Goal: Task Accomplishment & Management: Complete application form

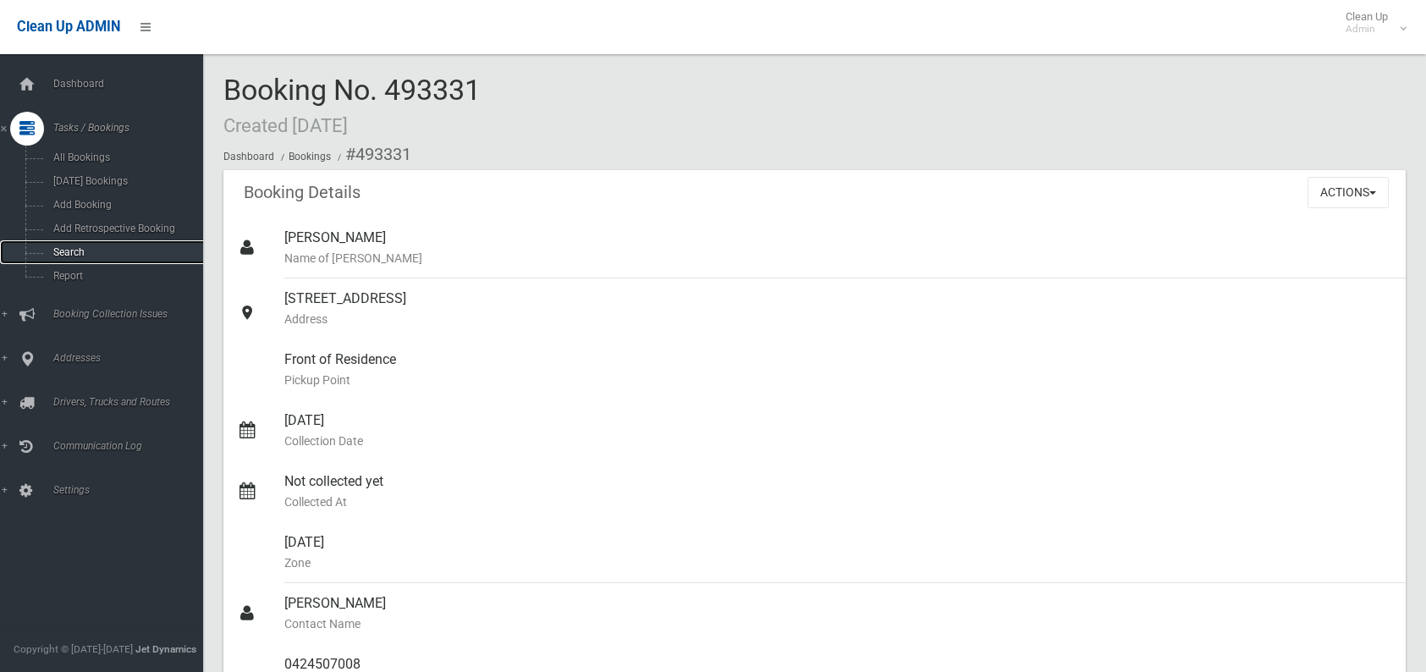
click at [71, 251] on span "Search" at bounding box center [124, 252] width 153 height 12
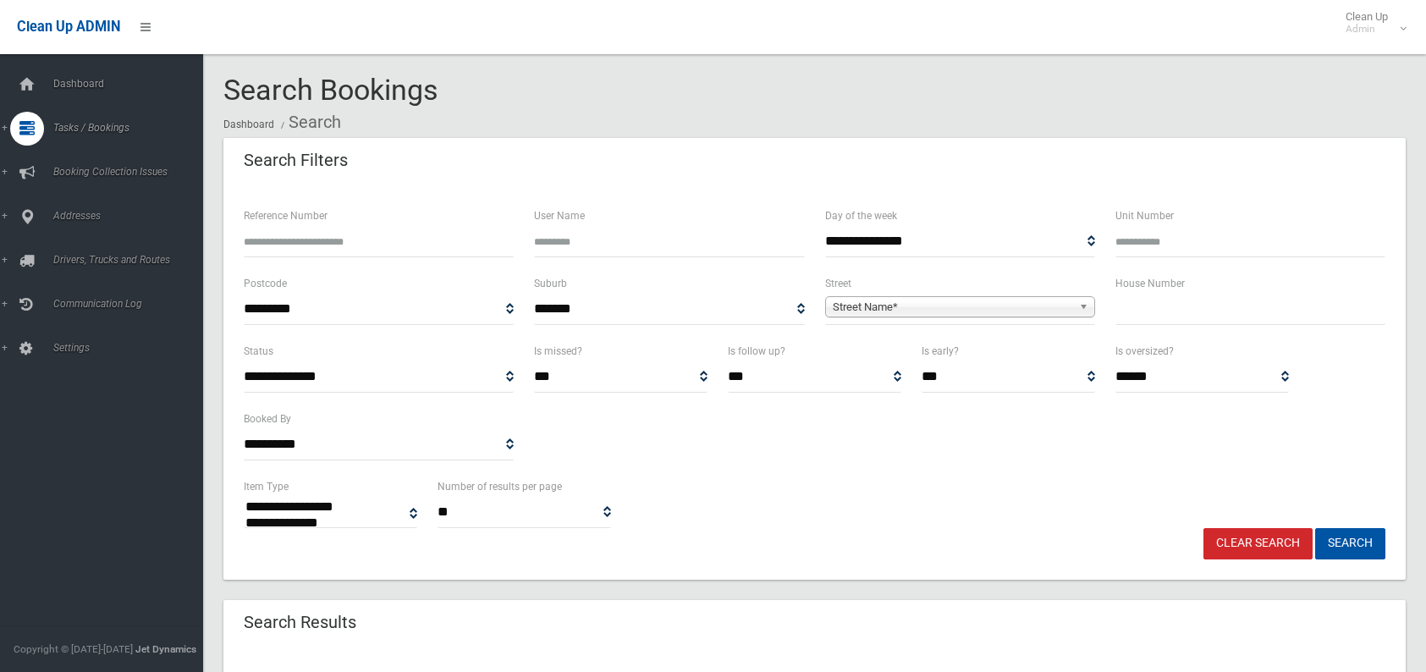
select select
click at [1171, 309] on input "text" at bounding box center [1251, 309] width 270 height 31
click at [1119, 304] on input "*" at bounding box center [1251, 309] width 270 height 31
type input "*"
click at [845, 294] on span "**********" at bounding box center [960, 309] width 270 height 31
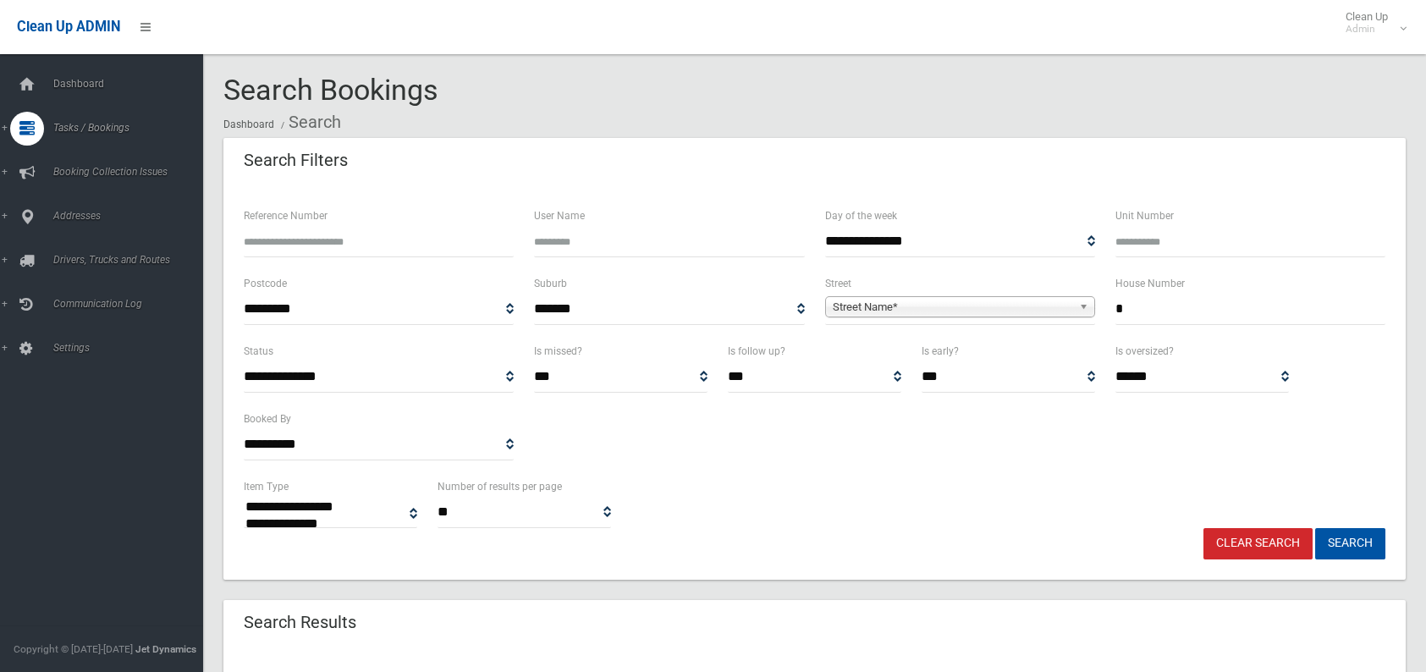
click at [888, 300] on span "Street Name*" at bounding box center [953, 307] width 240 height 20
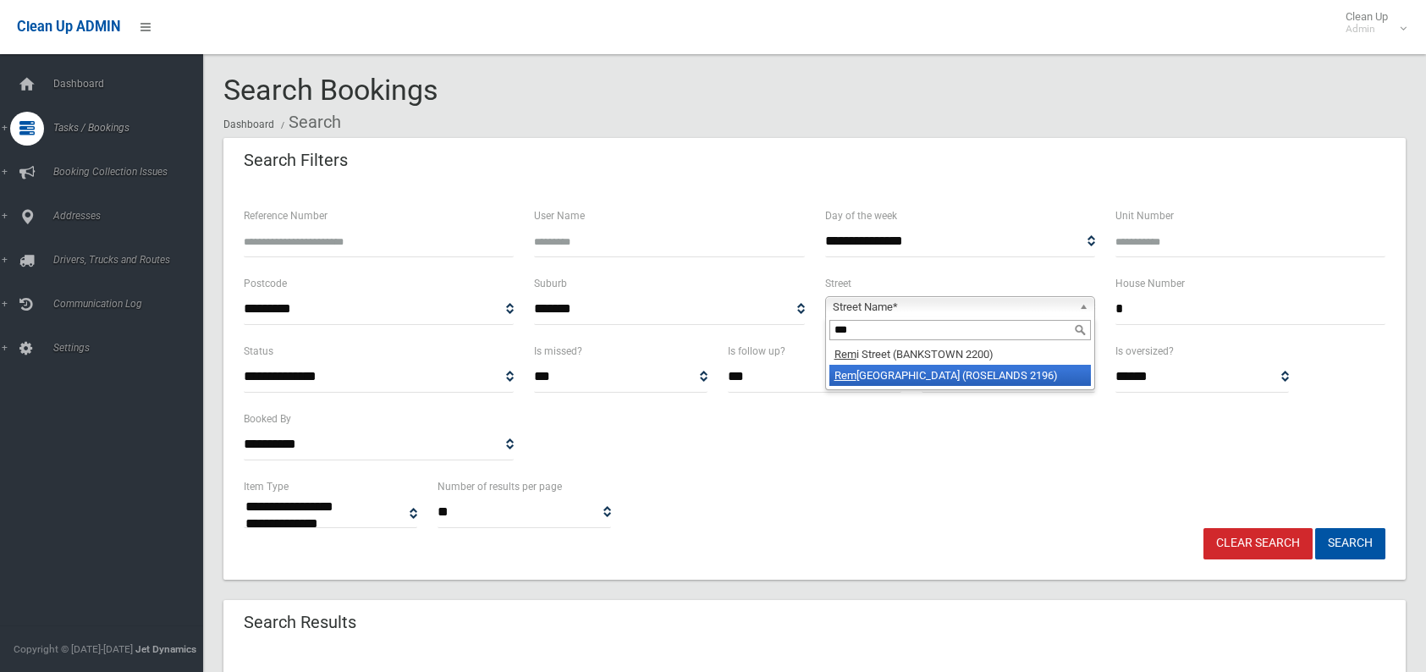
type input "***"
click at [904, 374] on li "Rem ly Street (ROSELANDS 2196)" at bounding box center [960, 375] width 262 height 21
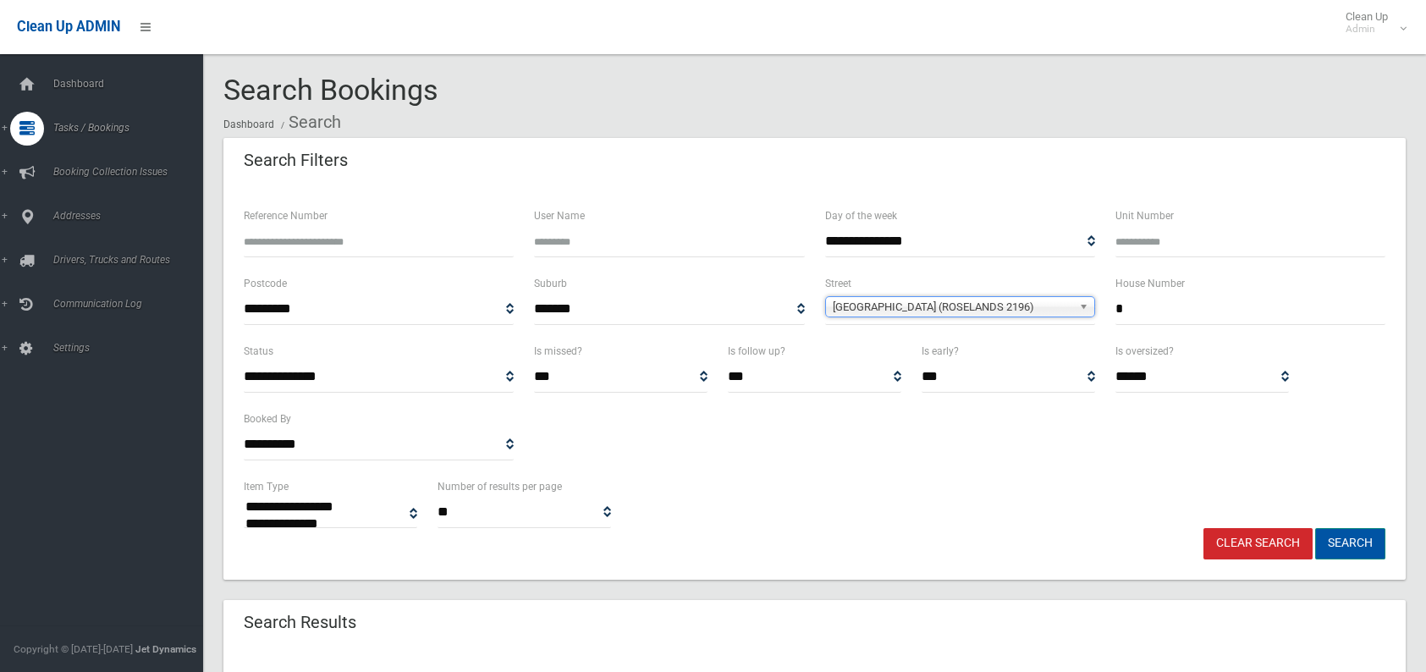
click at [1340, 547] on button "Search" at bounding box center [1350, 543] width 70 height 31
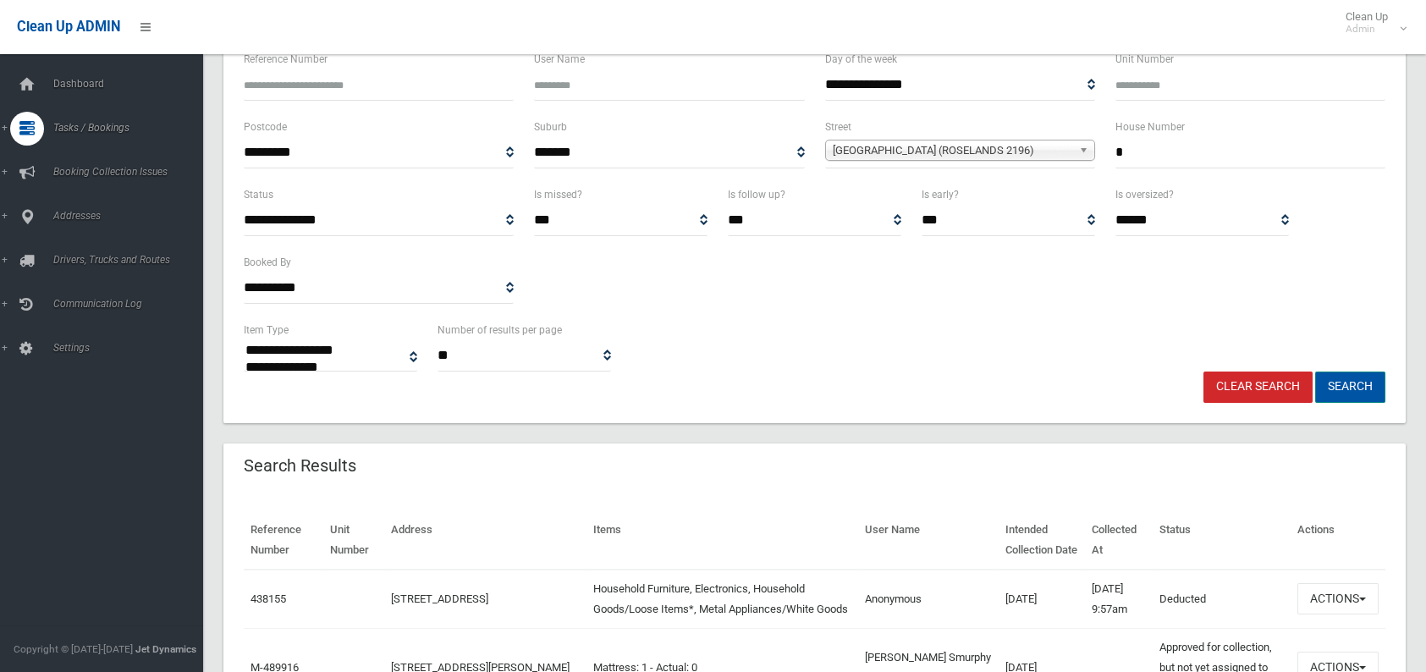
scroll to position [169, 0]
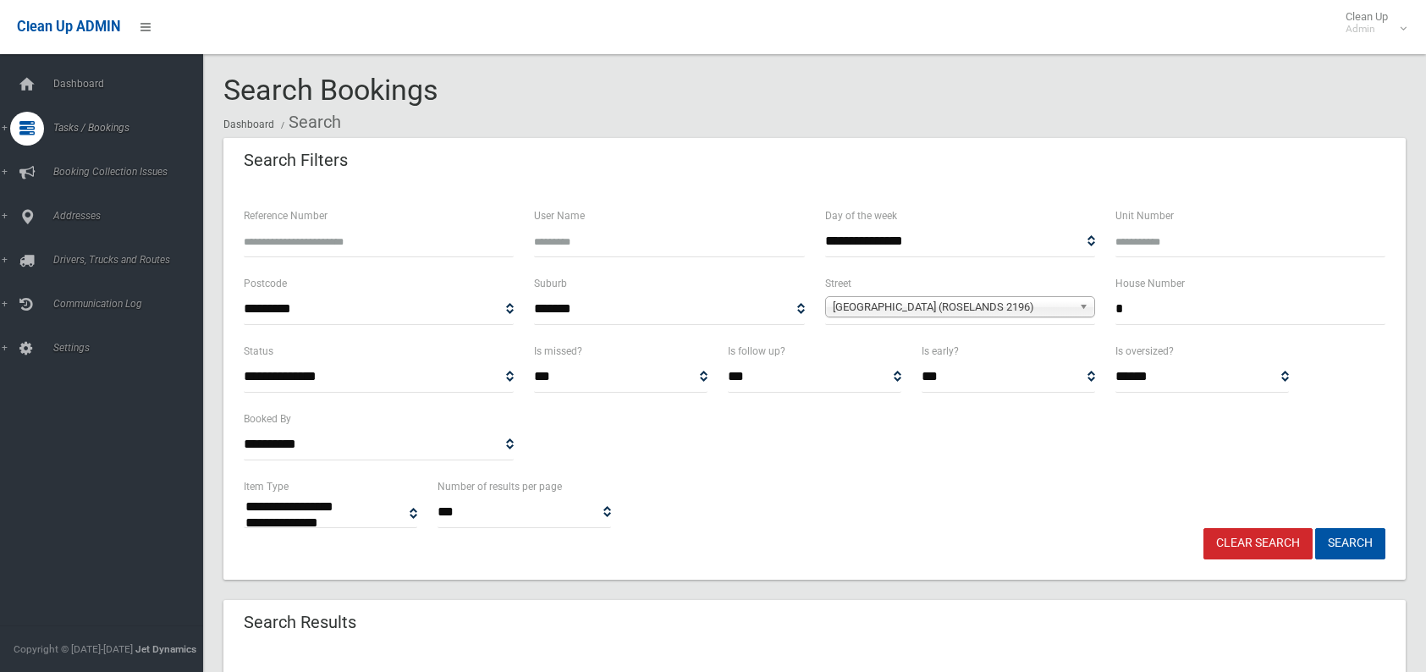
select select
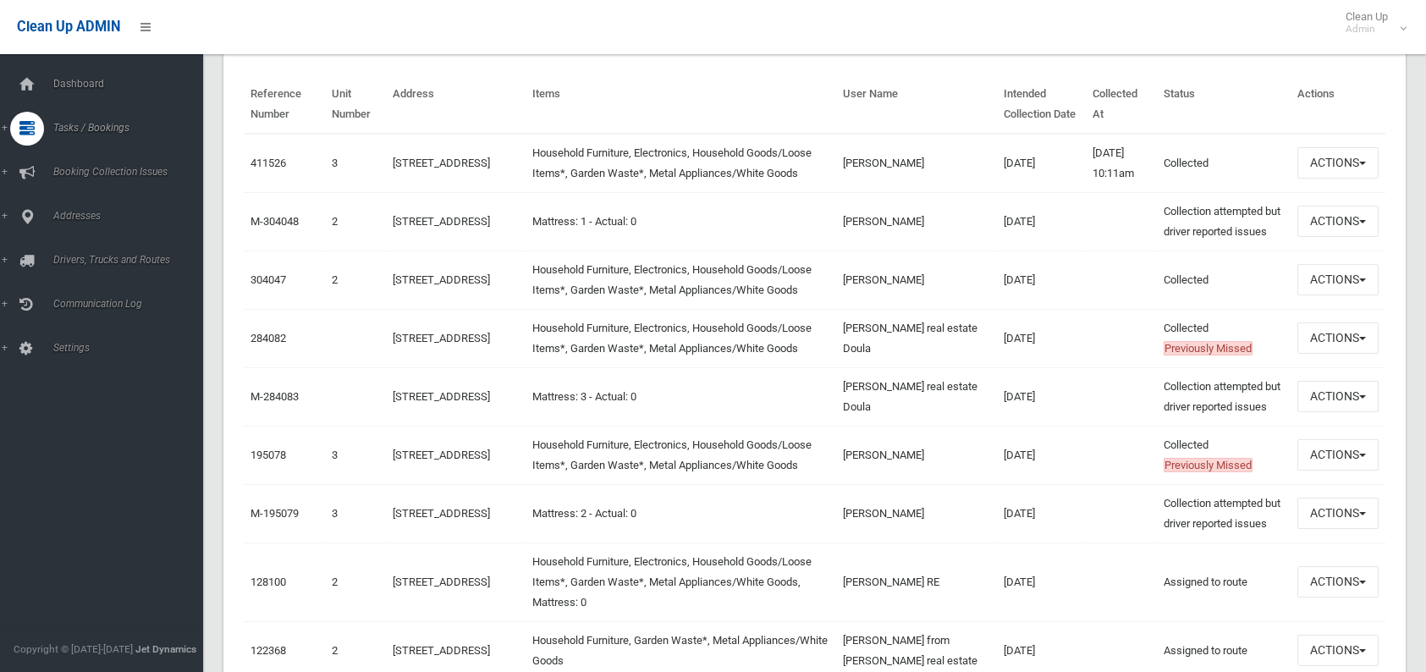
scroll to position [508, 0]
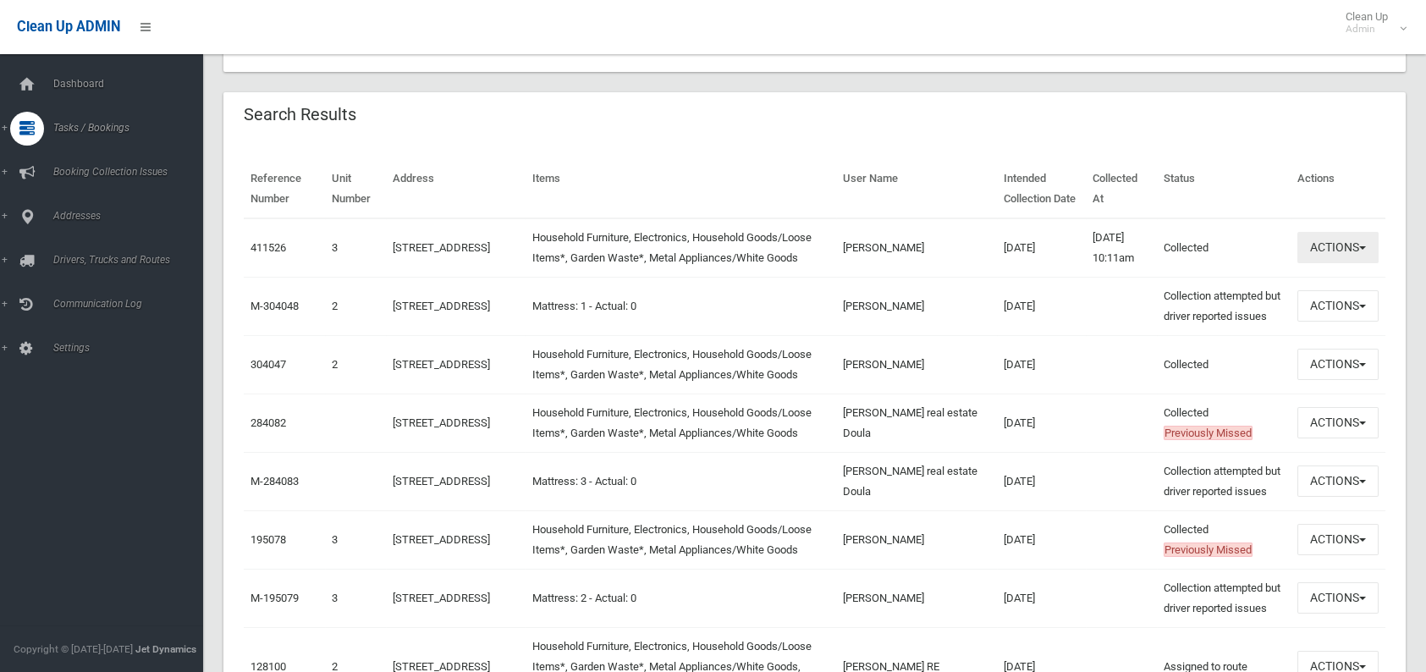
click at [1304, 252] on button "Actions" at bounding box center [1337, 247] width 81 height 31
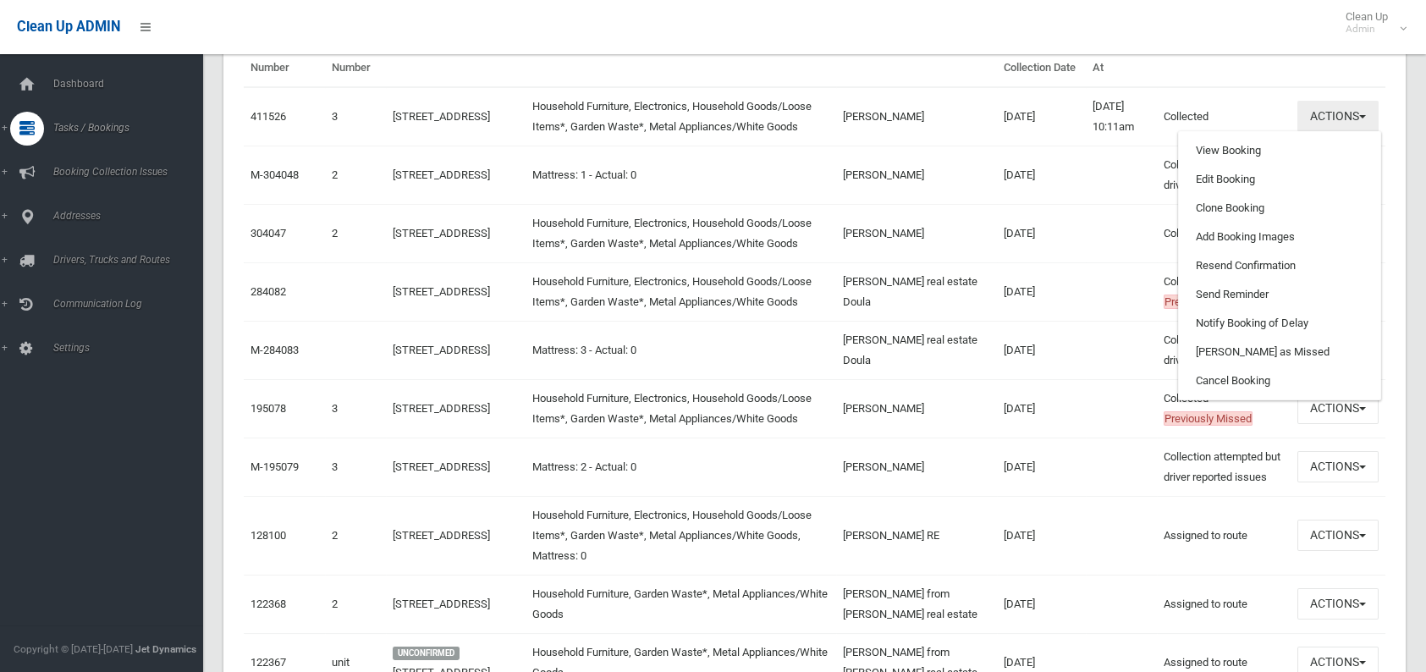
scroll to position [677, 0]
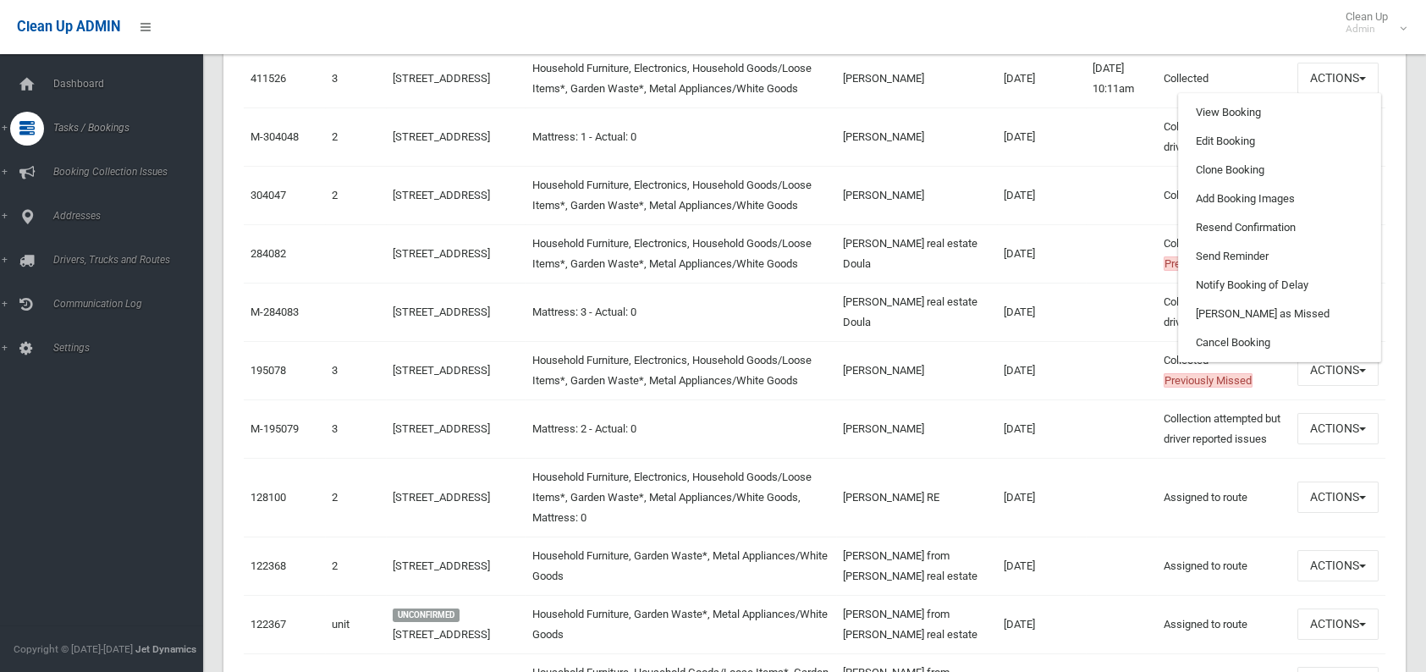
click at [1086, 532] on td at bounding box center [1121, 497] width 71 height 79
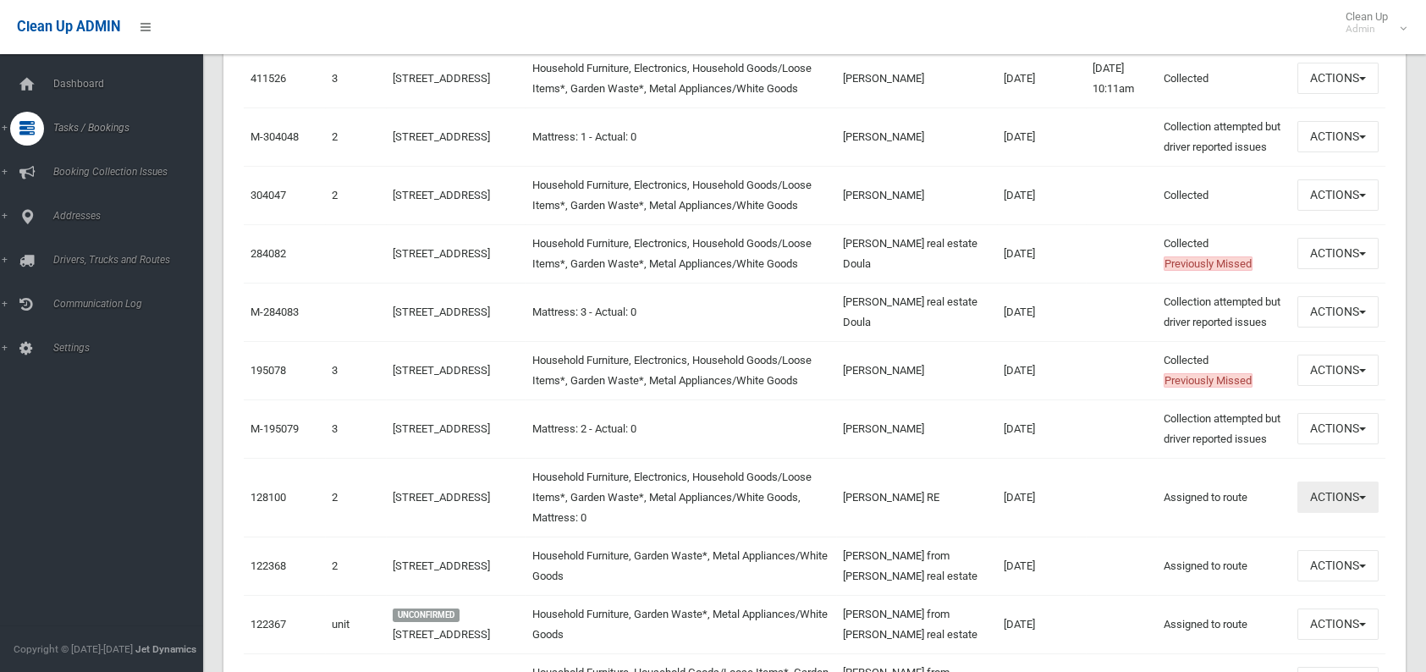
click at [1323, 513] on button "Actions" at bounding box center [1337, 497] width 81 height 31
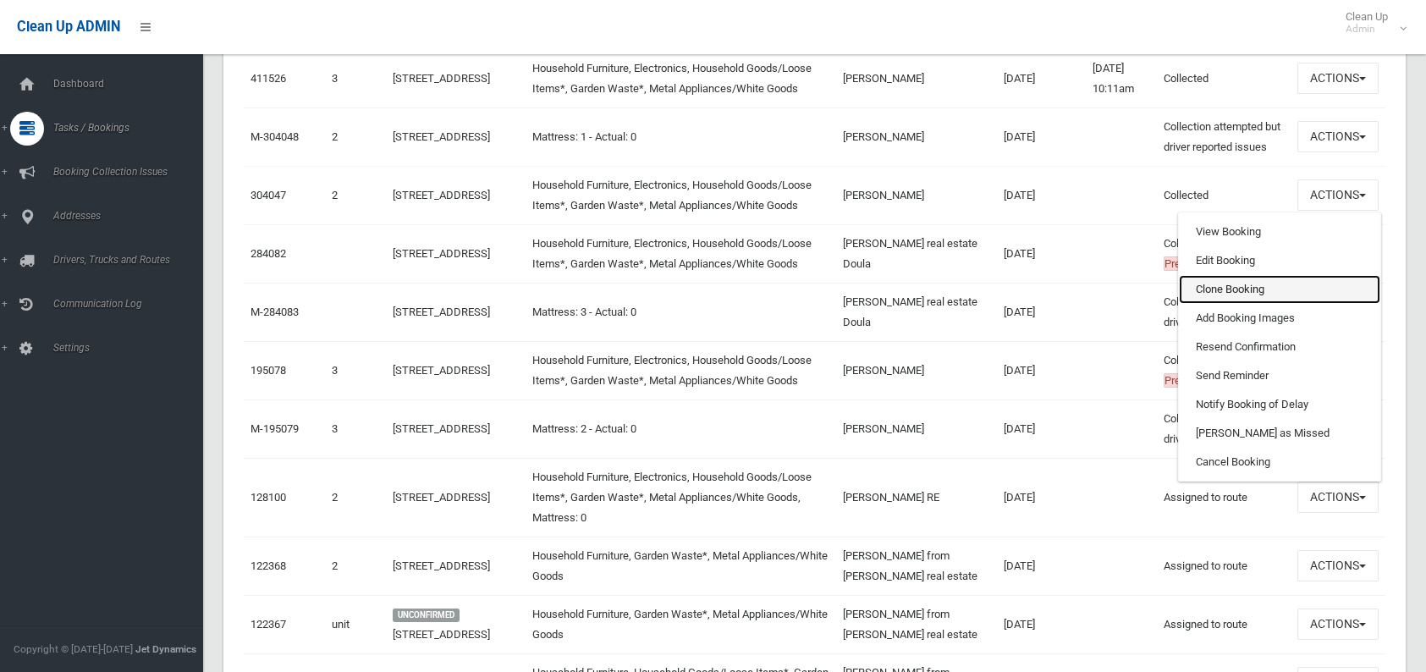
click at [1229, 304] on link "Clone Booking" at bounding box center [1279, 289] width 201 height 29
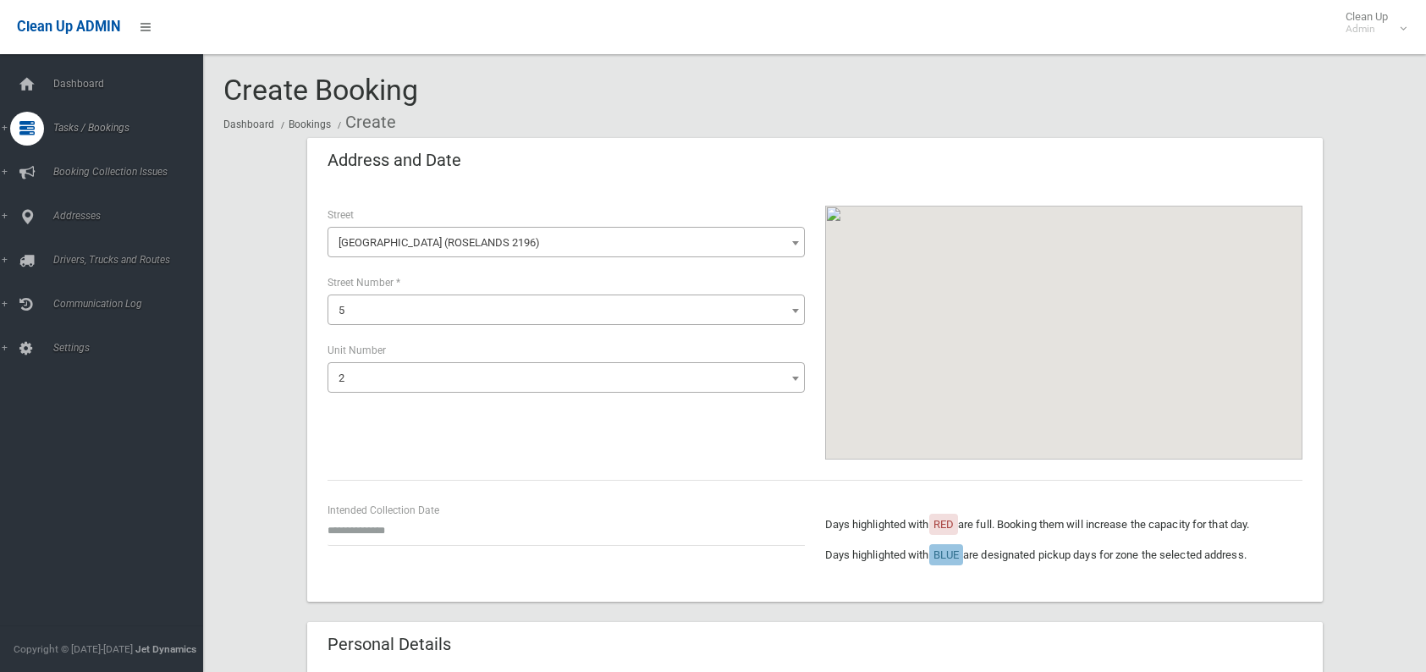
select select "*"
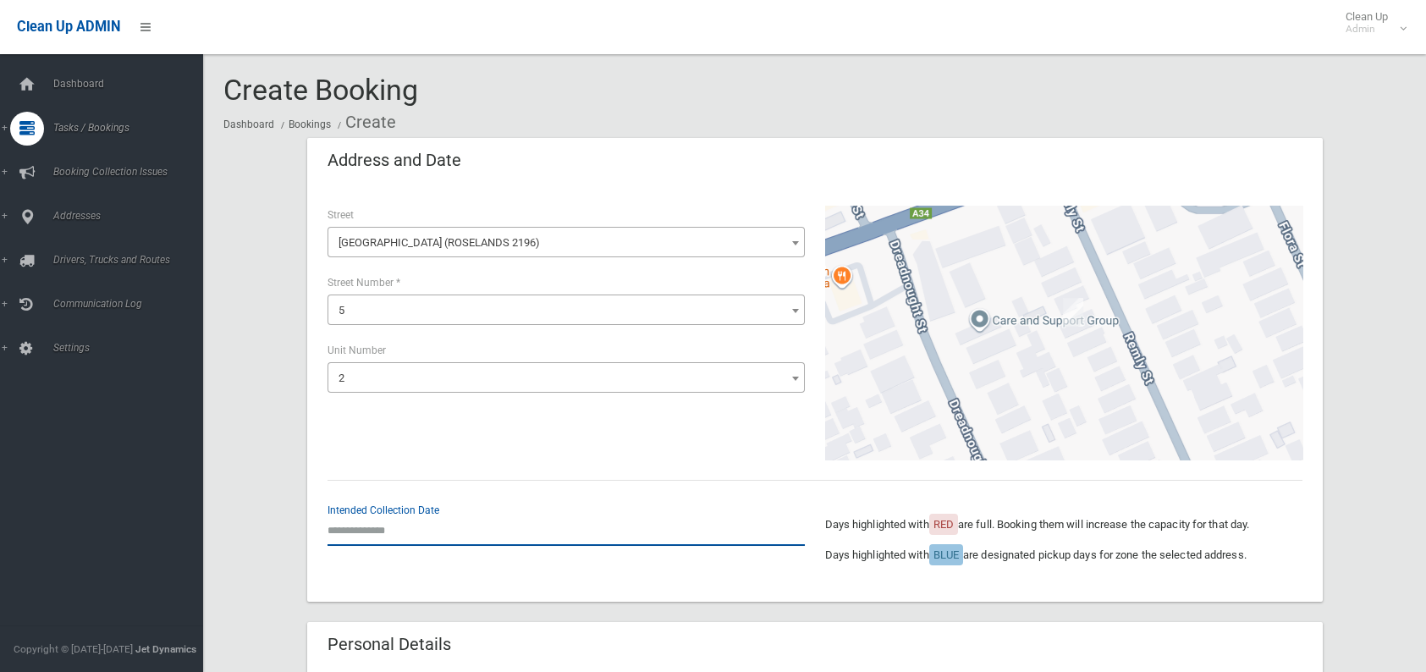
click at [419, 538] on input "text" at bounding box center [566, 530] width 477 height 31
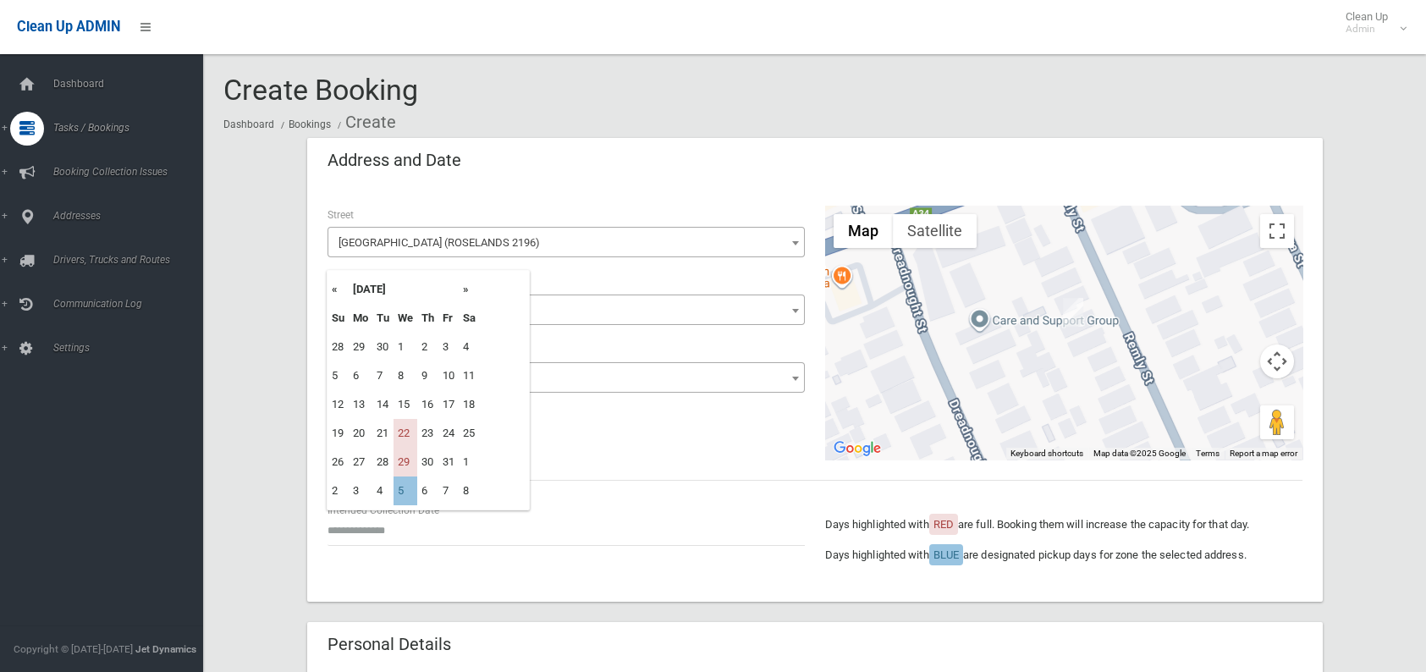
click at [471, 292] on th "»" at bounding box center [469, 289] width 21 height 29
click at [402, 380] on td "5" at bounding box center [406, 375] width 24 height 29
type input "**********"
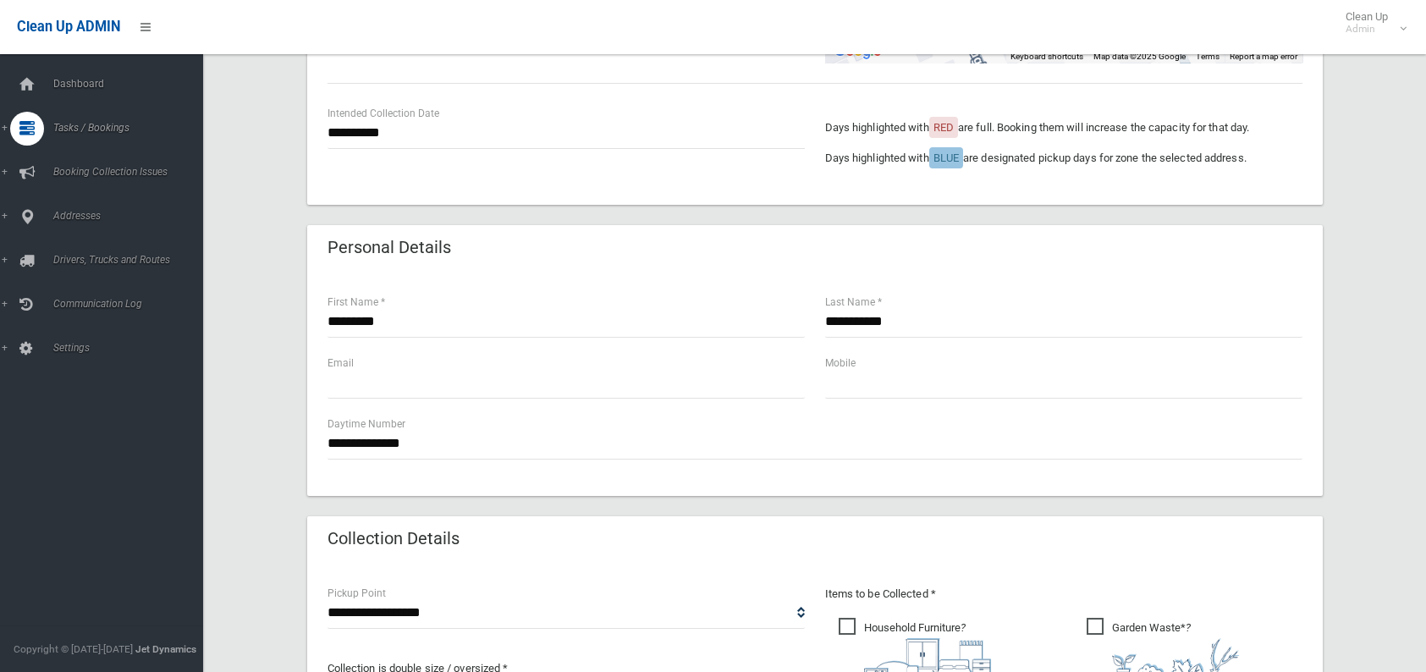
scroll to position [423, 0]
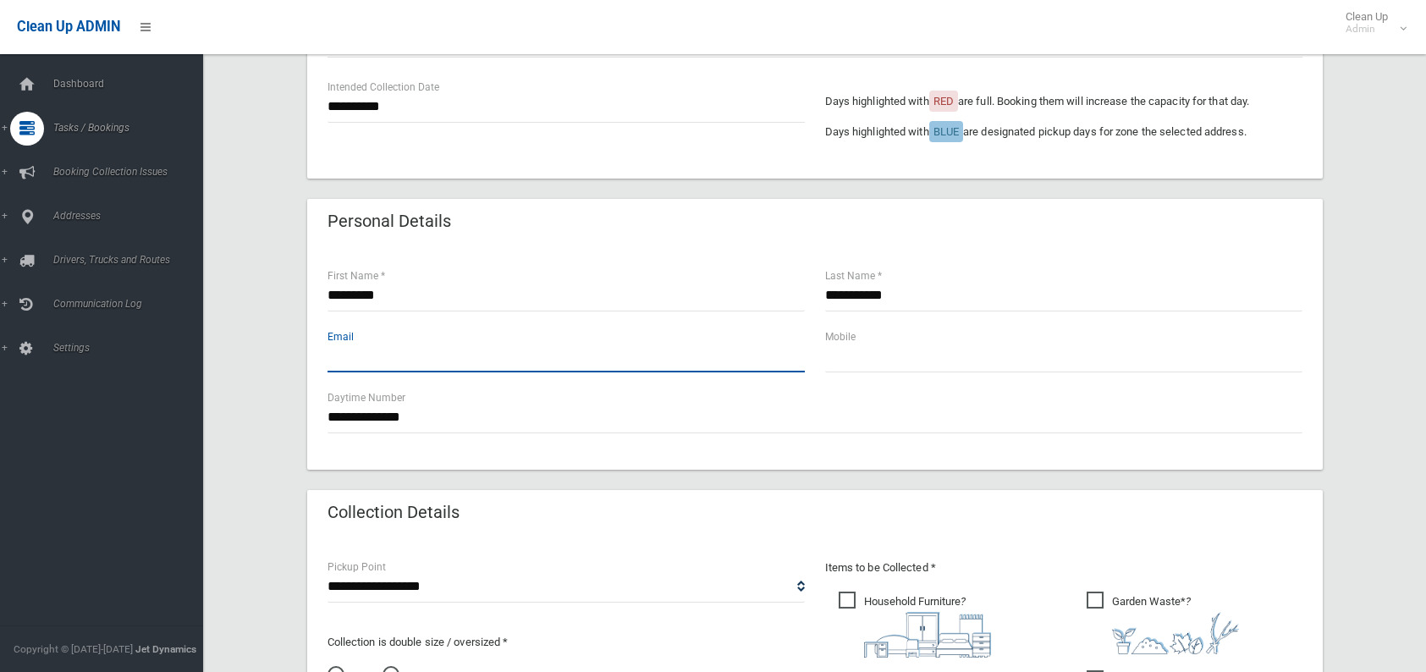
click at [484, 356] on input "text" at bounding box center [566, 356] width 477 height 31
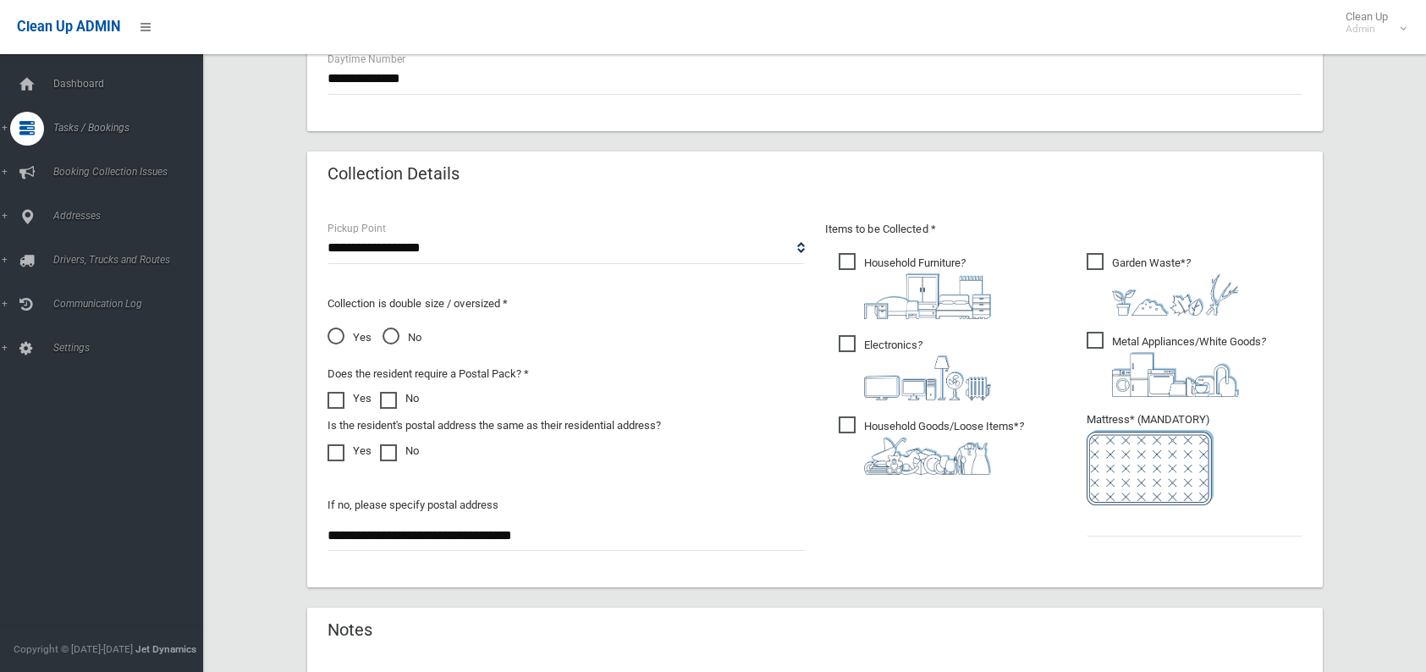
scroll to position [846, 0]
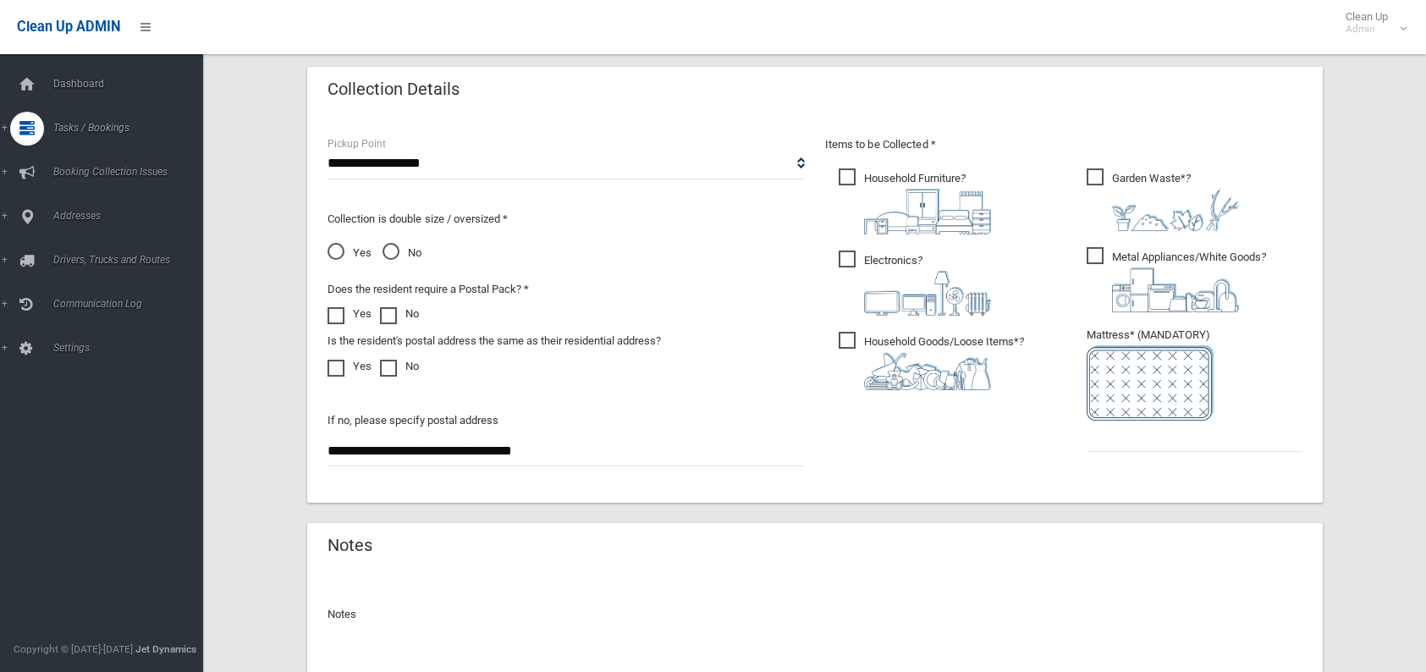
type input "**********"
click at [1112, 446] on input "text" at bounding box center [1195, 436] width 216 height 31
type input "*"
click at [334, 253] on span "Yes" at bounding box center [350, 253] width 44 height 20
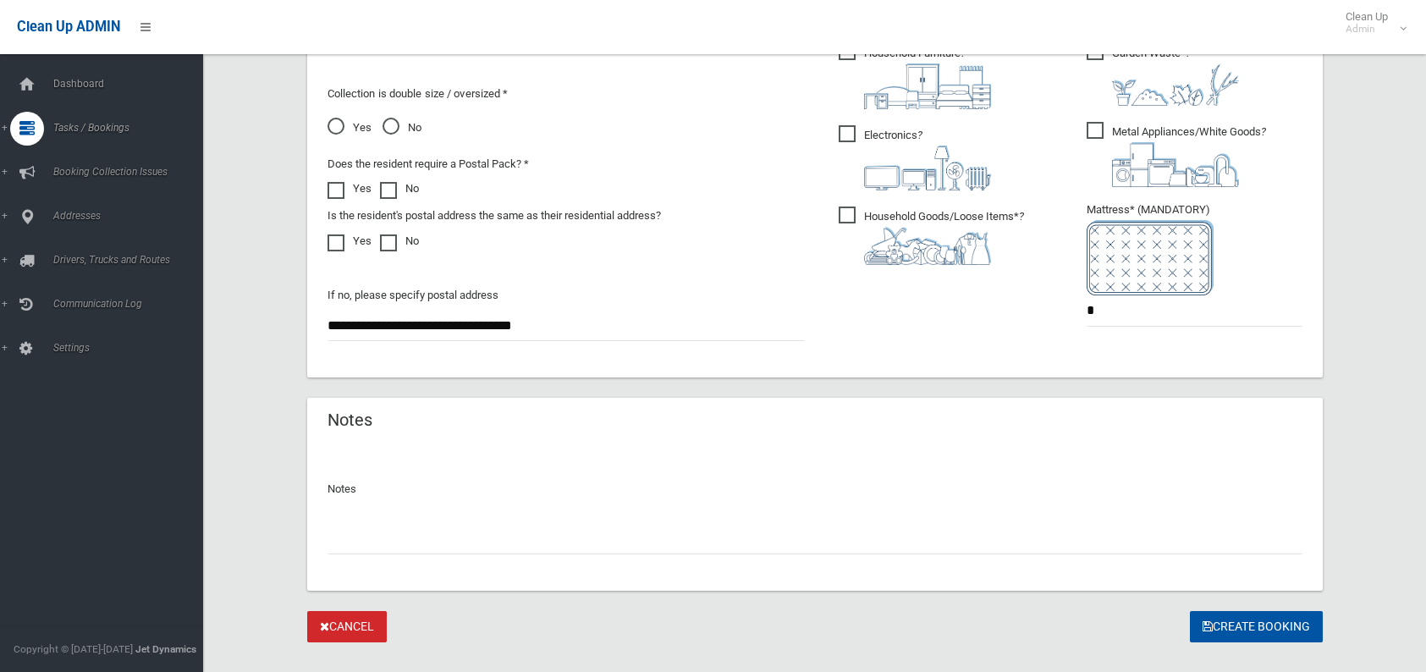
scroll to position [1002, 0]
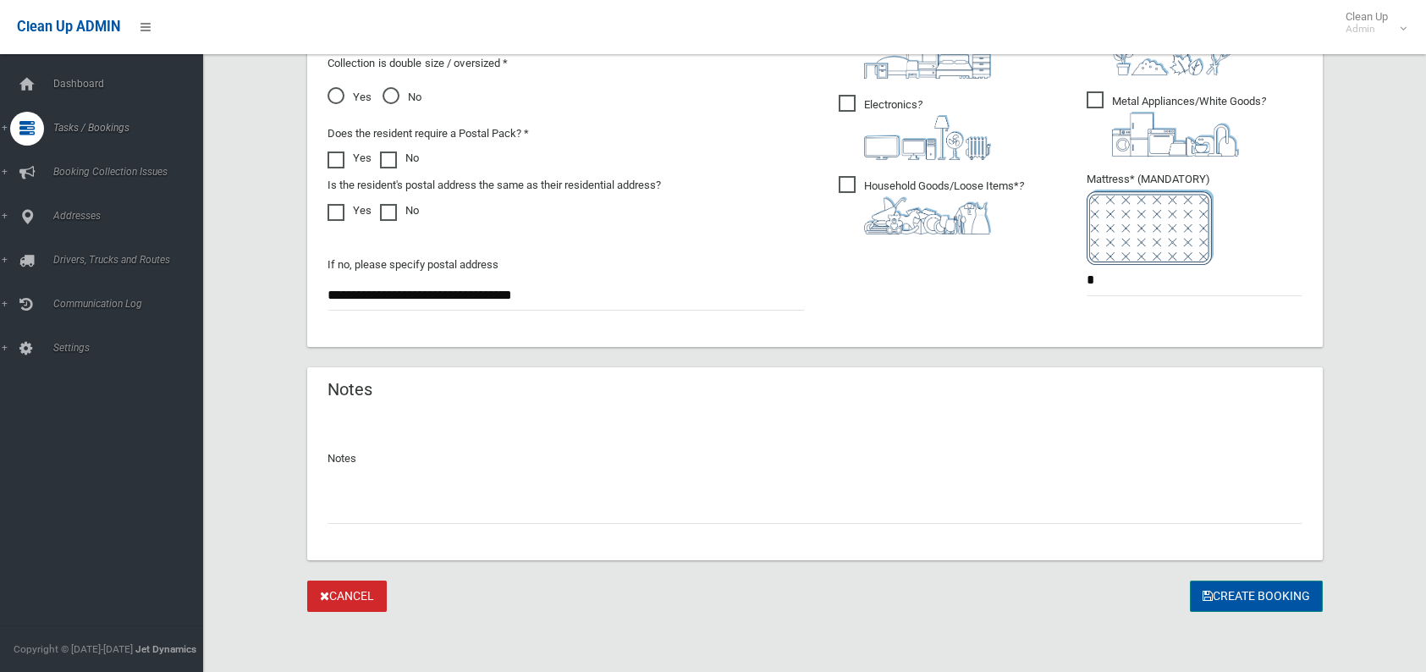
click at [1209, 598] on icon "submit" at bounding box center [1208, 596] width 10 height 12
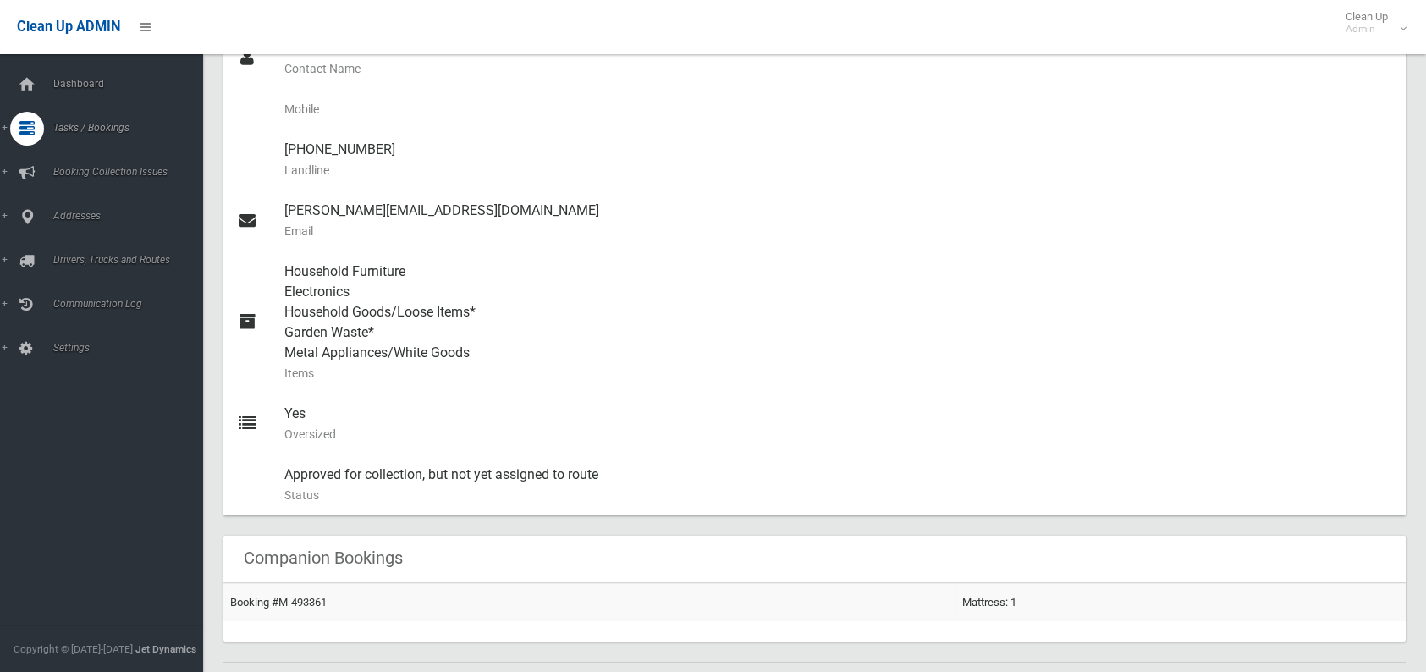
scroll to position [592, 0]
